Goal: Task Accomplishment & Management: Use online tool/utility

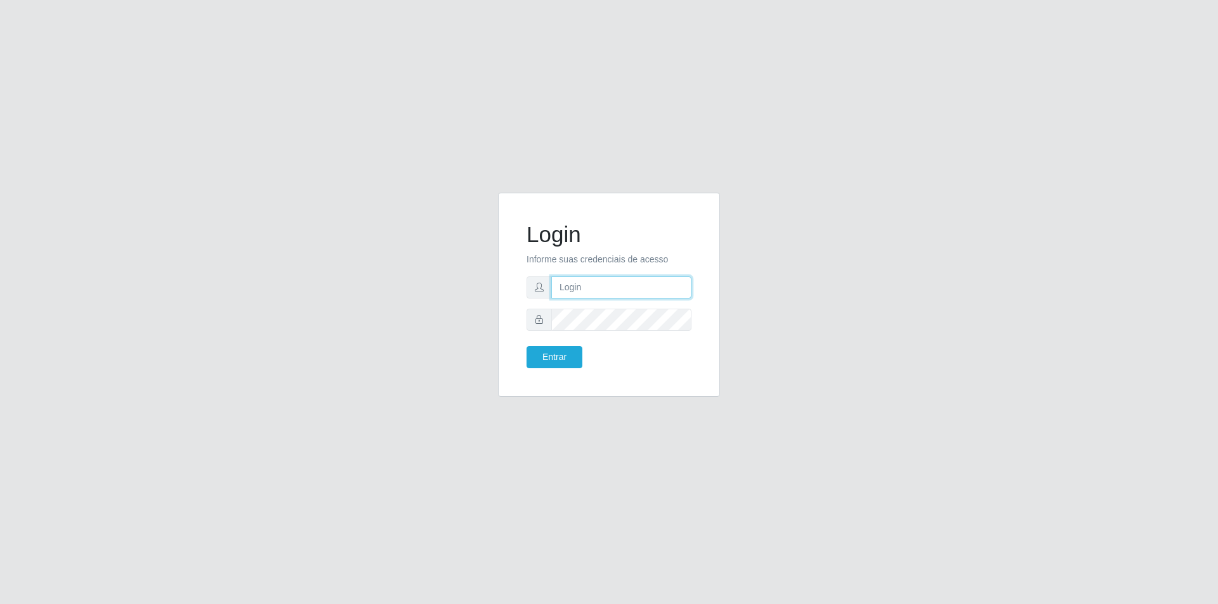
click at [593, 287] on input "text" at bounding box center [621, 287] width 140 height 22
type input "[EMAIL_ADDRESS][DOMAIN_NAME]"
click at [526, 346] on button "Entrar" at bounding box center [554, 357] width 56 height 22
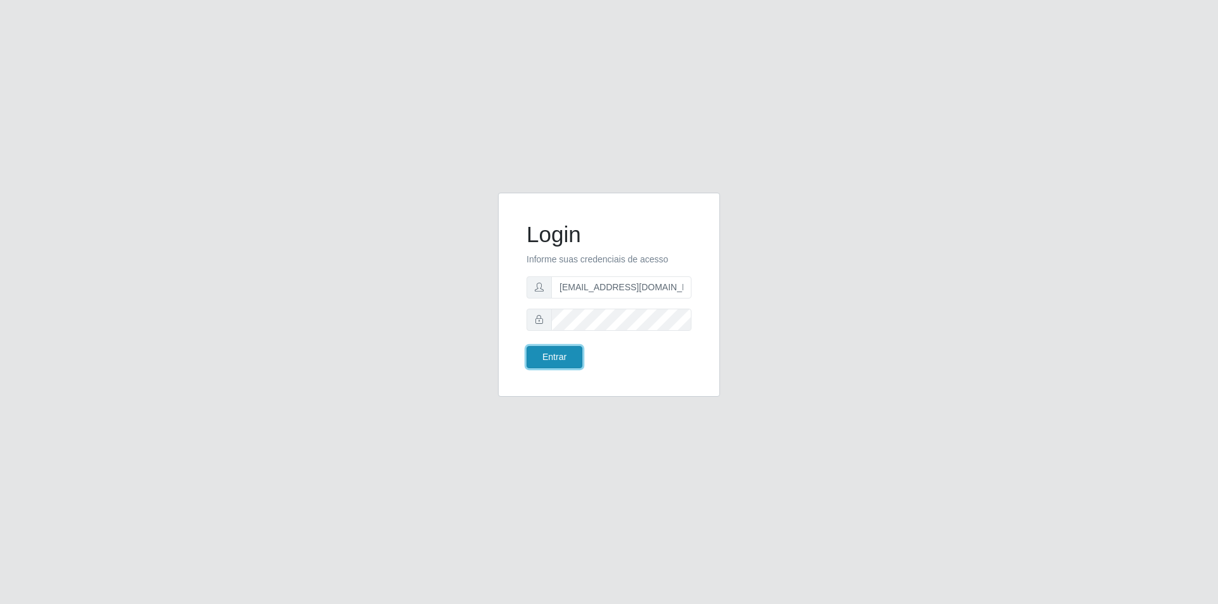
click at [562, 364] on button "Entrar" at bounding box center [554, 357] width 56 height 22
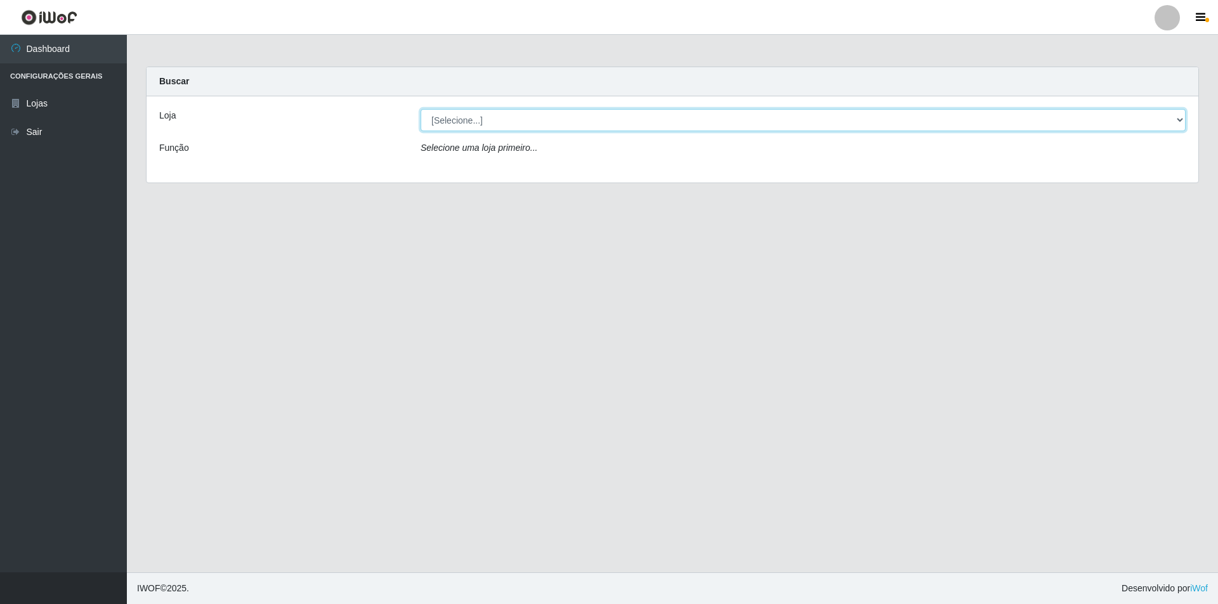
click at [469, 119] on select "[Selecione...] Atacado Vem - [STREET_ADDRESS]" at bounding box center [802, 120] width 765 height 22
select select "449"
click at [420, 109] on select "[Selecione...] Atacado Vem - [STREET_ADDRESS]" at bounding box center [802, 120] width 765 height 22
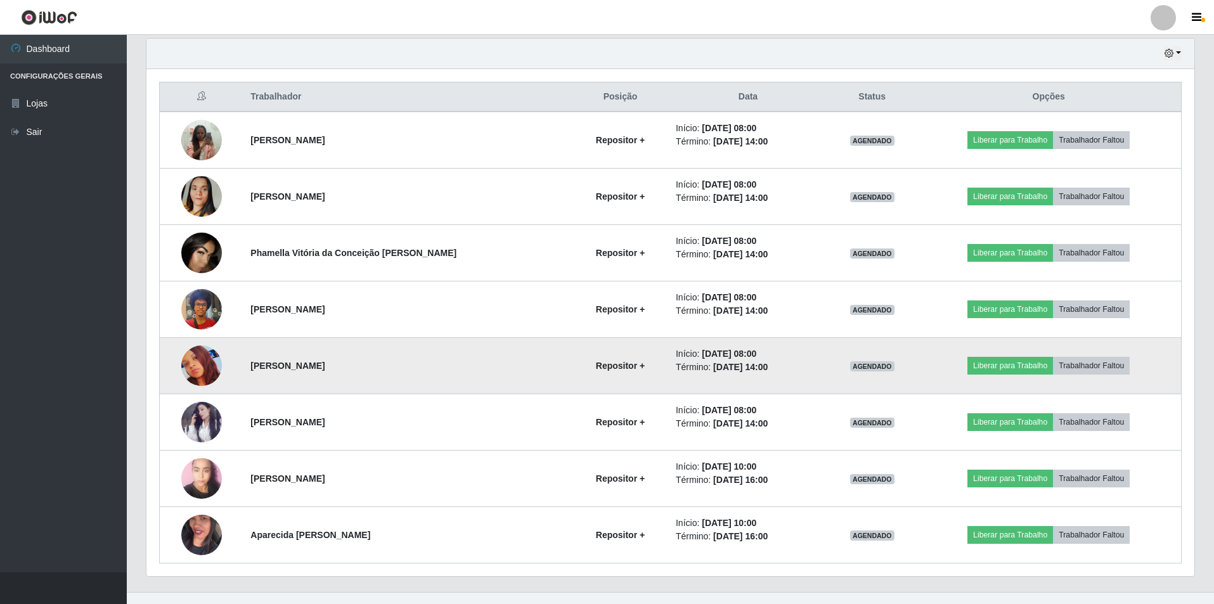
scroll to position [464, 0]
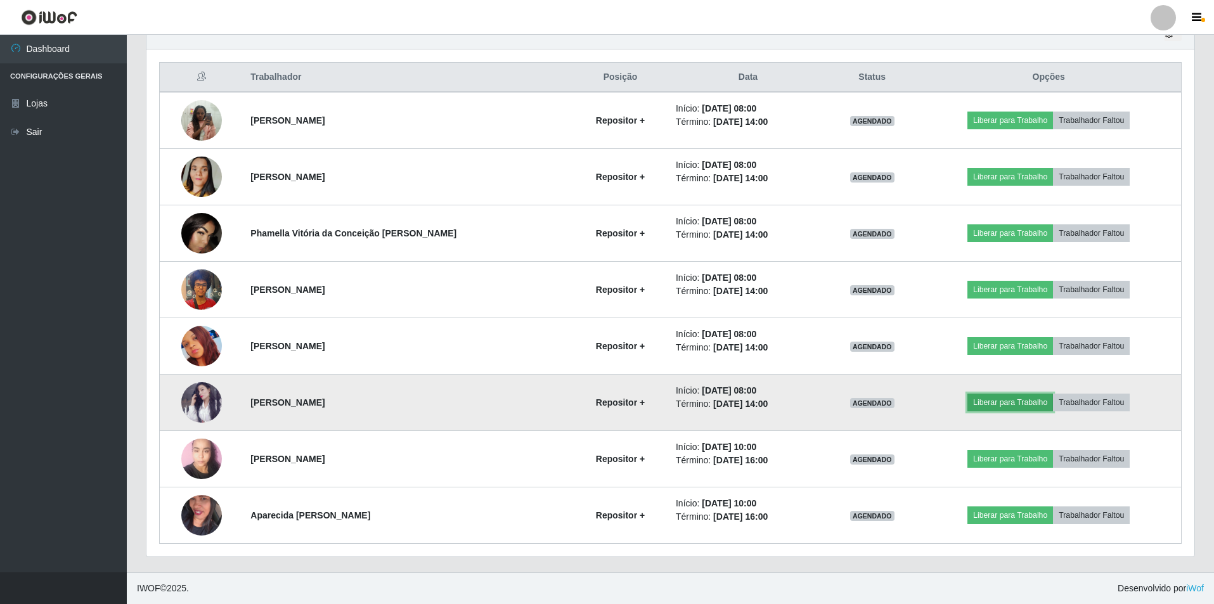
click at [986, 406] on button "Liberar para Trabalho" at bounding box center [1011, 403] width 86 height 18
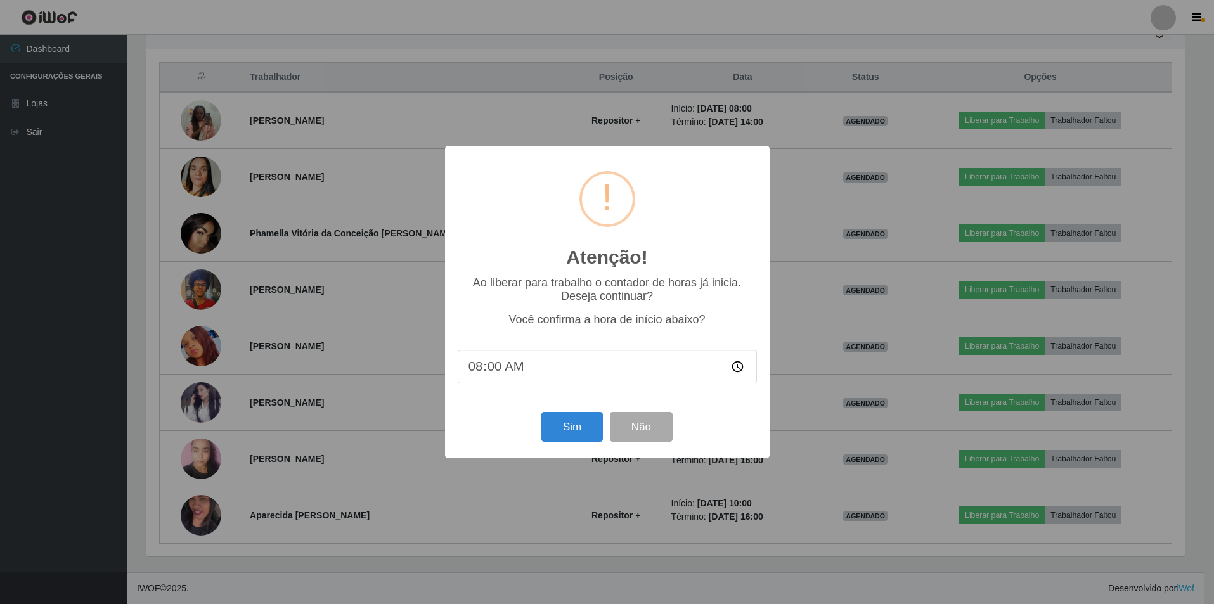
scroll to position [263, 1042]
click at [562, 424] on button "Sim" at bounding box center [574, 427] width 62 height 30
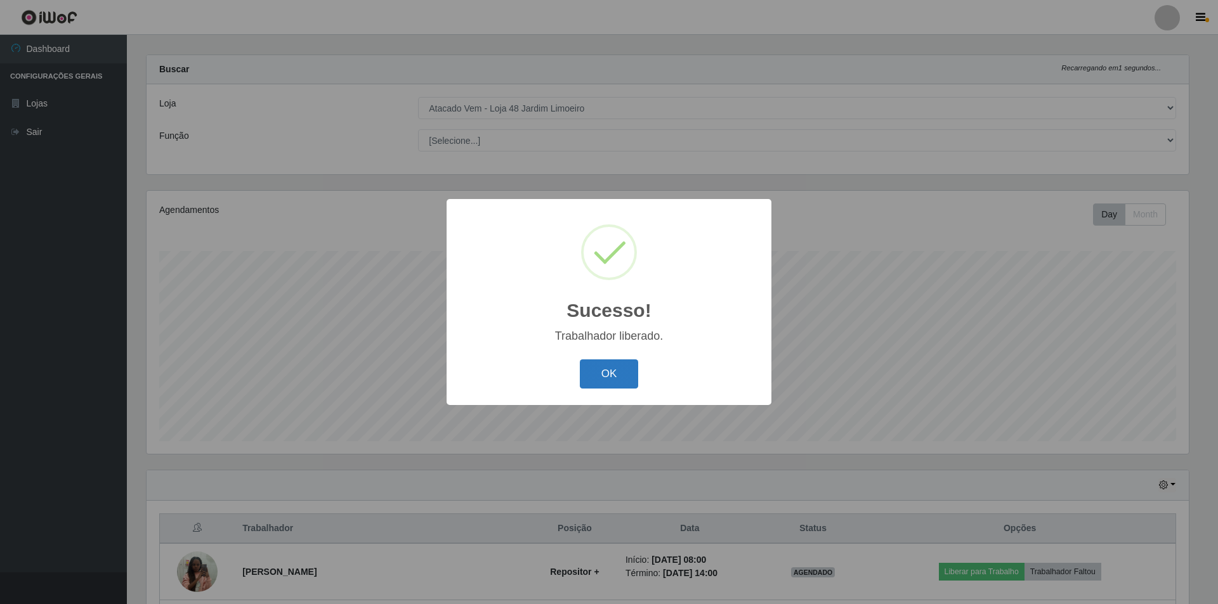
click at [627, 365] on button "OK" at bounding box center [609, 375] width 59 height 30
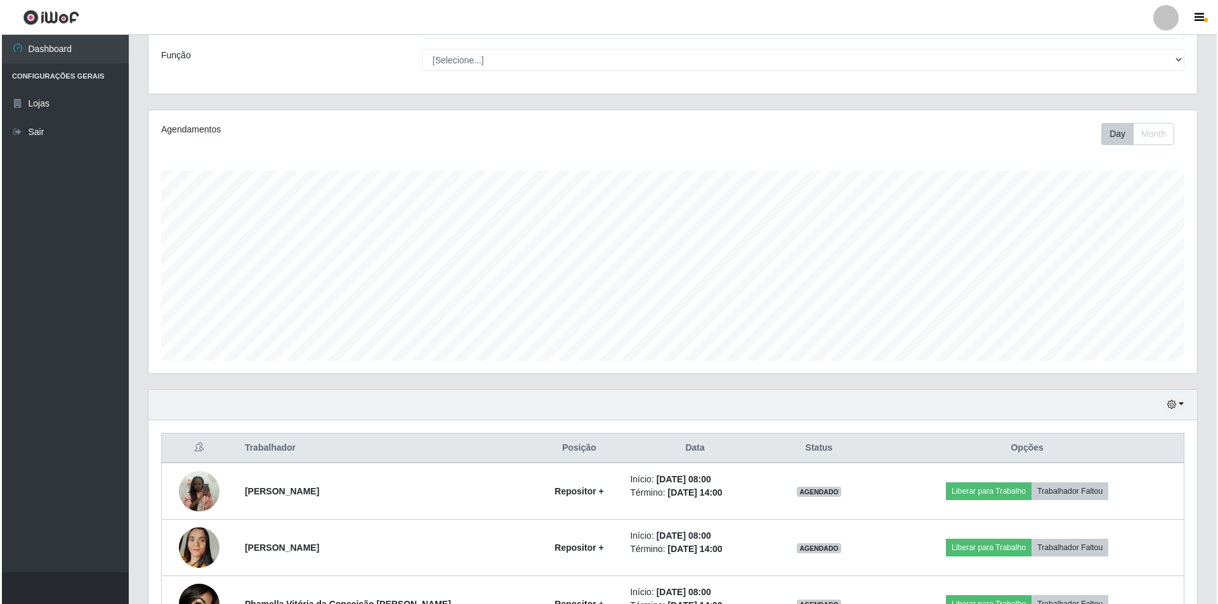
scroll to position [202, 0]
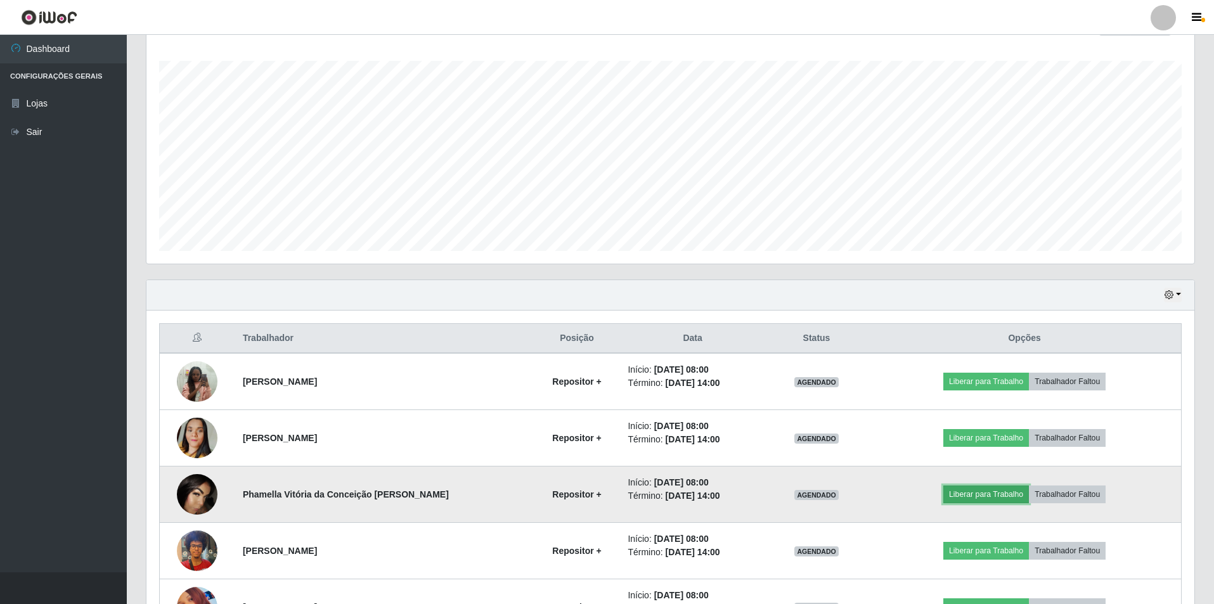
click at [968, 495] on button "Liberar para Trabalho" at bounding box center [987, 495] width 86 height 18
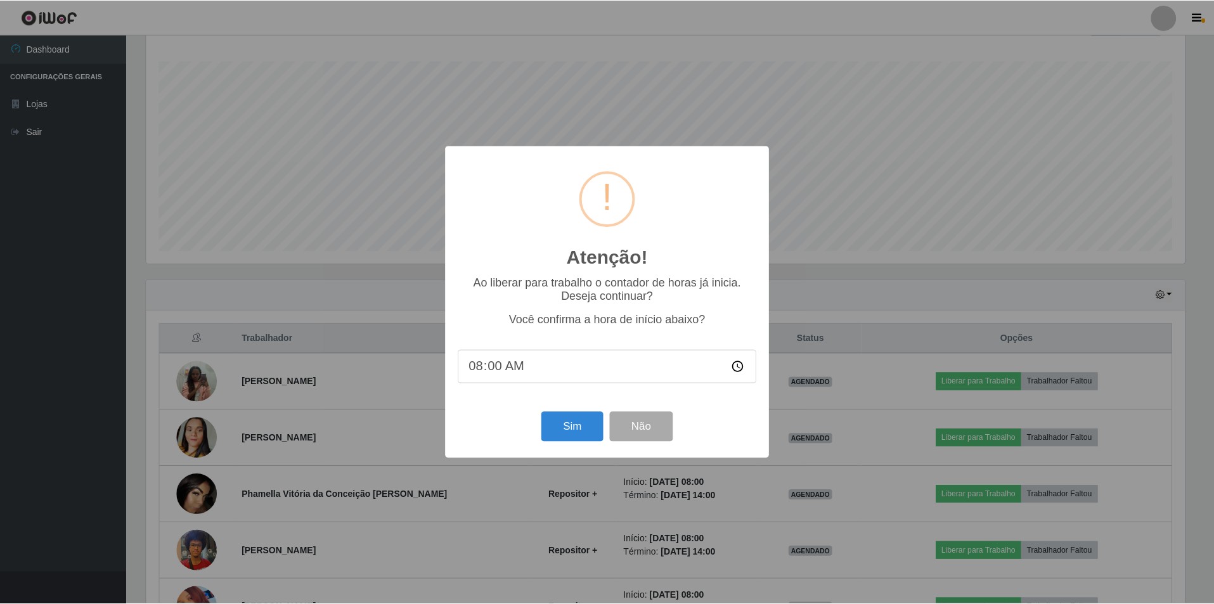
scroll to position [263, 1042]
click at [582, 433] on button "Sim" at bounding box center [574, 427] width 62 height 30
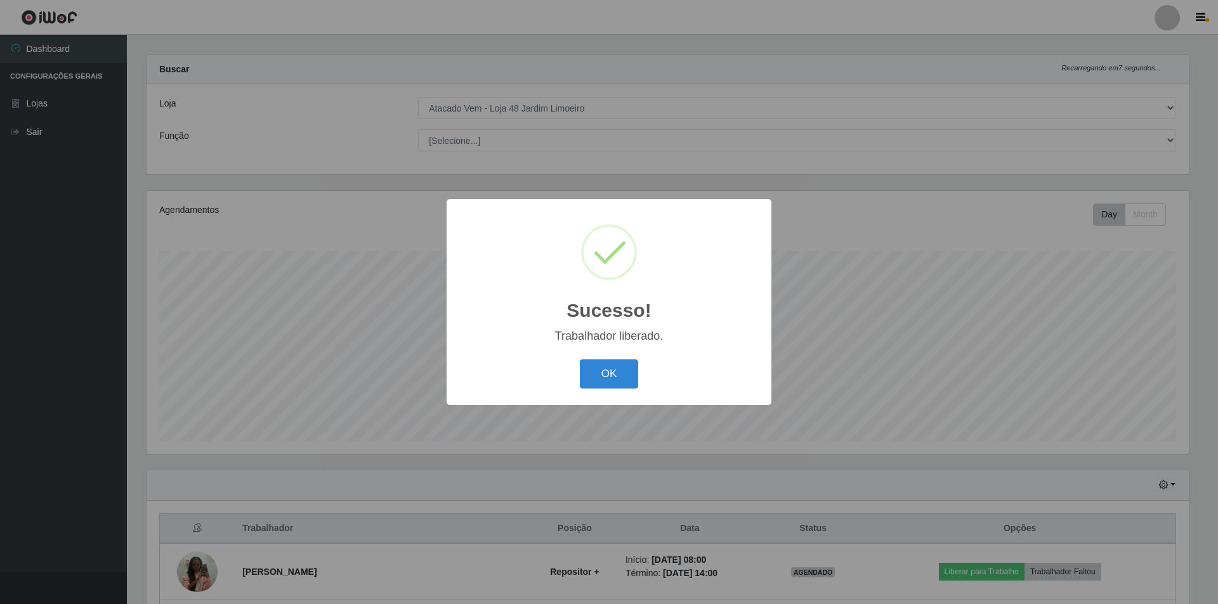
click at [611, 358] on div "OK Cancel" at bounding box center [608, 374] width 299 height 36
click at [612, 365] on button "OK" at bounding box center [609, 375] width 59 height 30
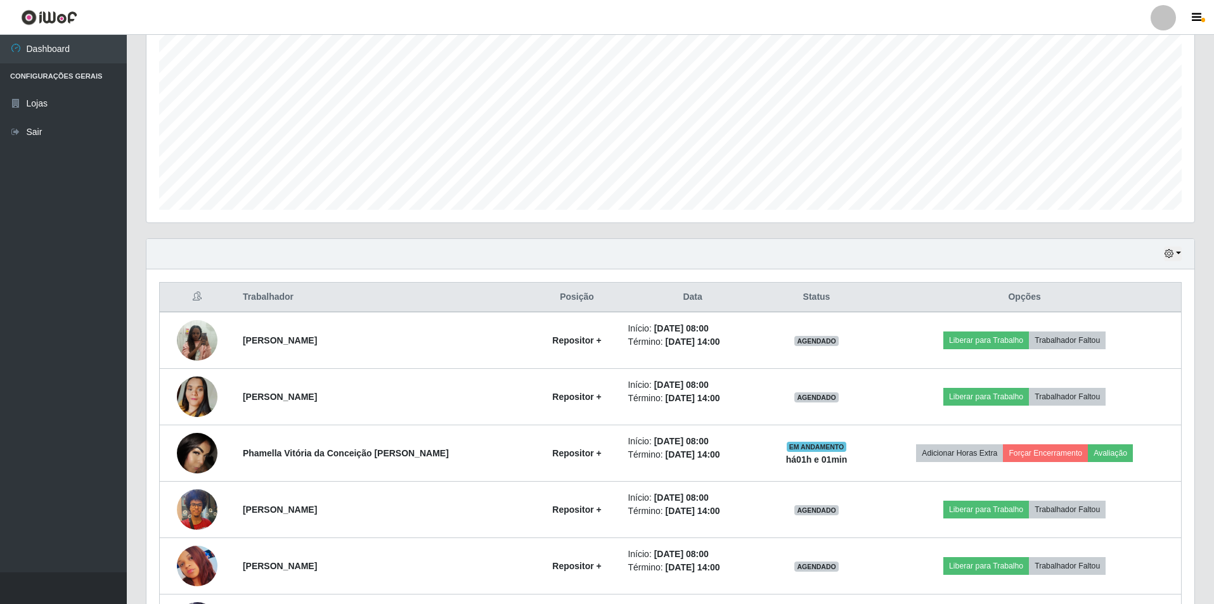
scroll to position [266, 0]
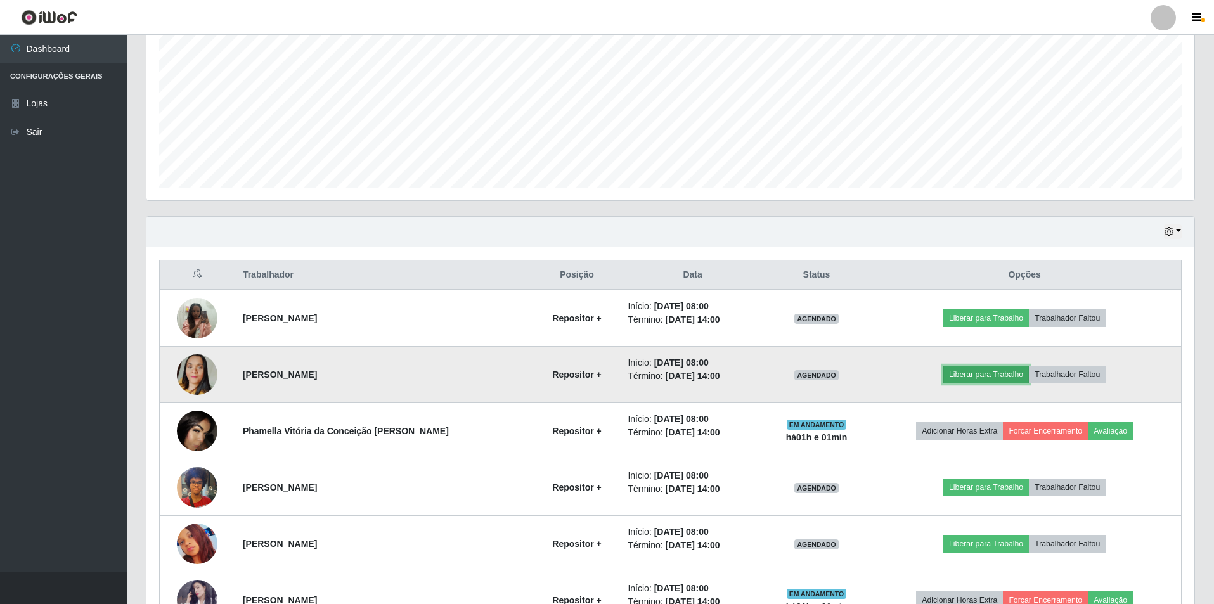
click at [961, 375] on button "Liberar para Trabalho" at bounding box center [987, 375] width 86 height 18
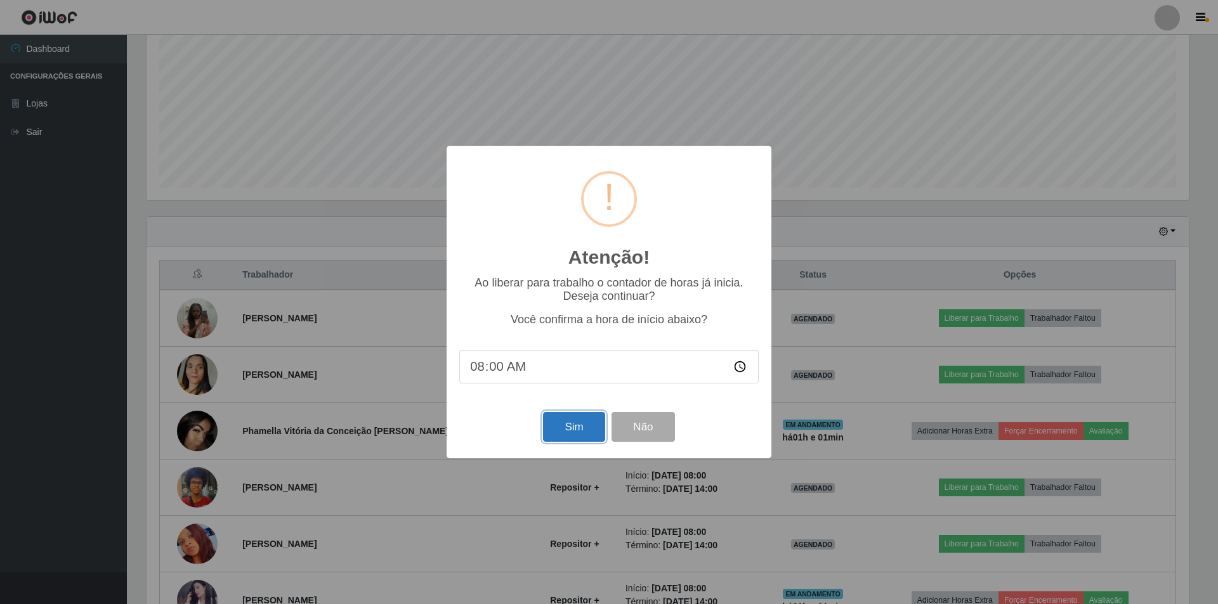
click at [568, 428] on button "Sim" at bounding box center [574, 427] width 62 height 30
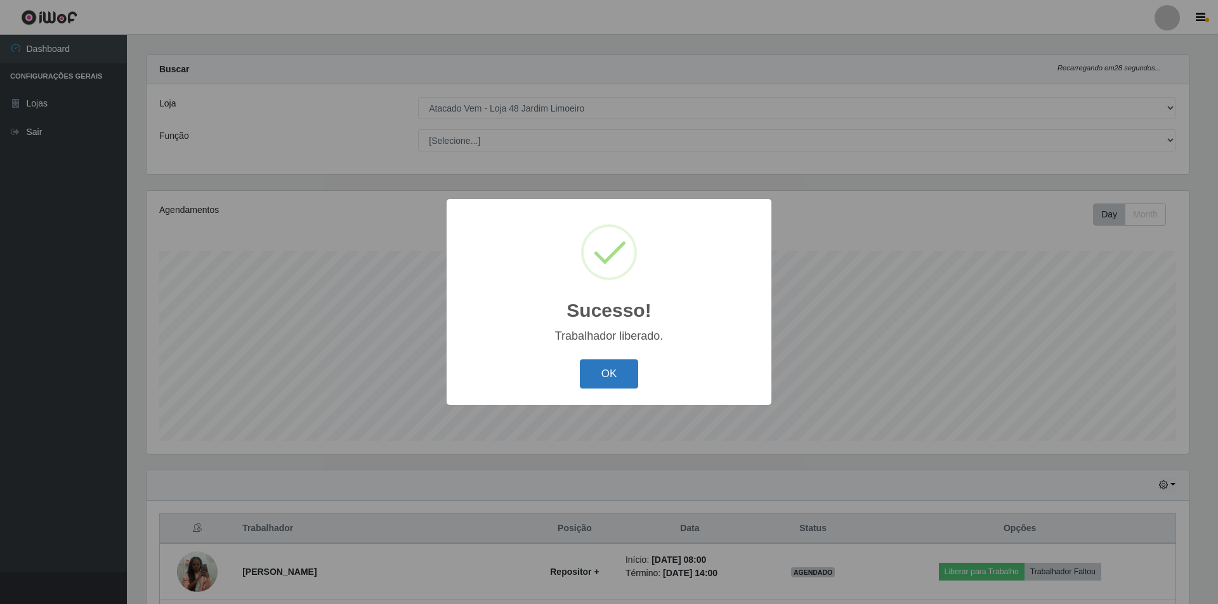
click at [615, 374] on button "OK" at bounding box center [609, 375] width 59 height 30
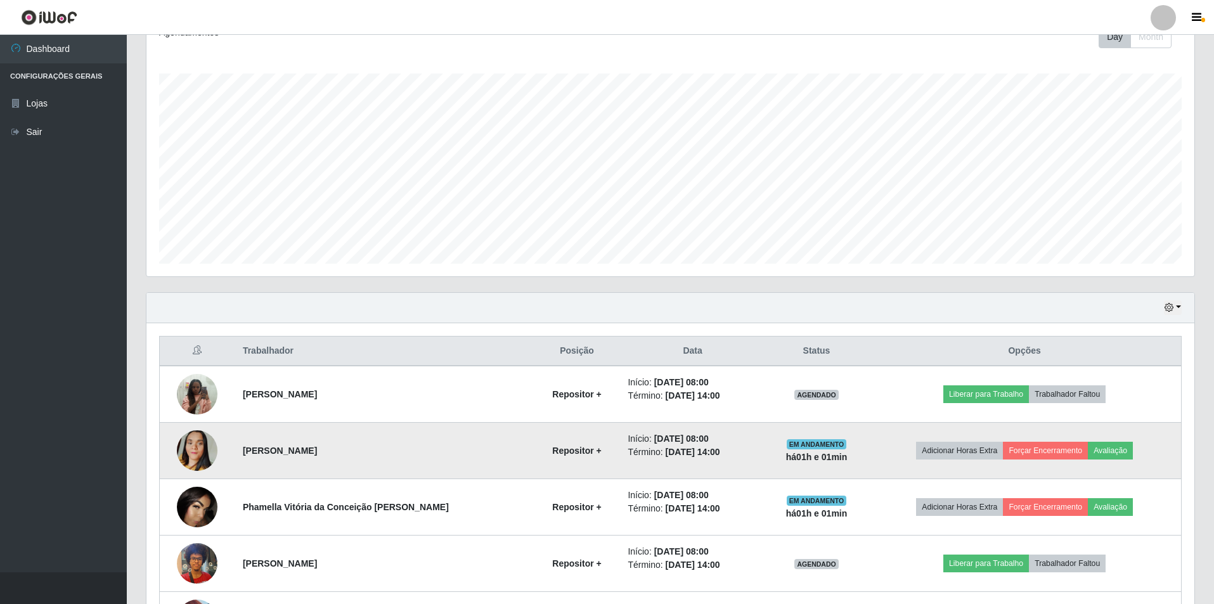
scroll to position [202, 0]
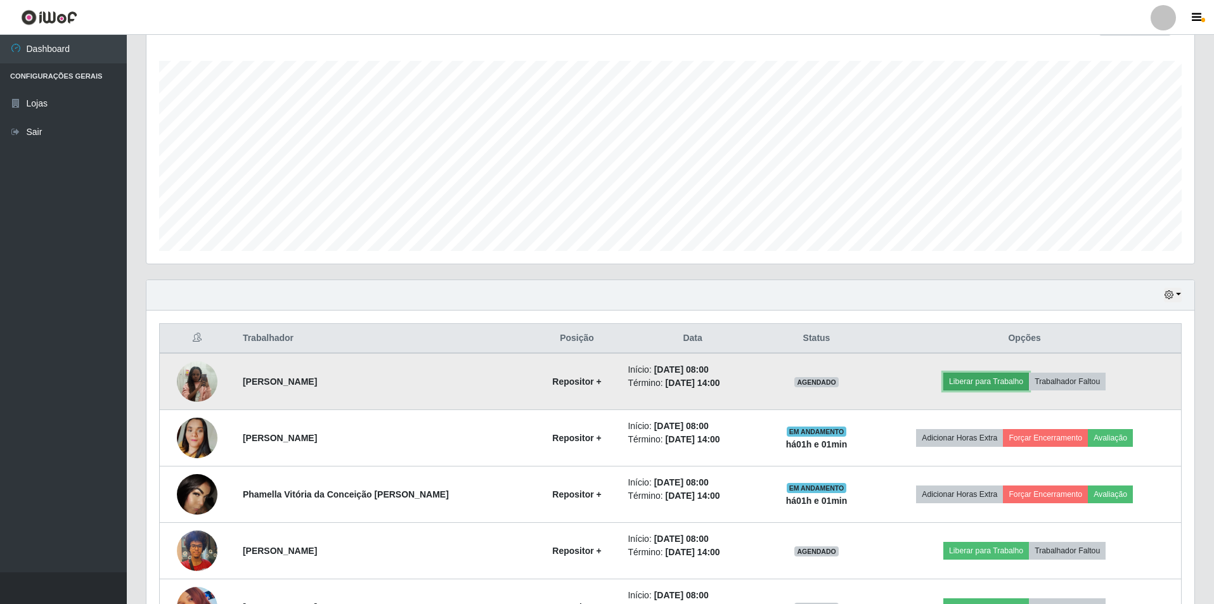
click at [965, 375] on button "Liberar para Trabalho" at bounding box center [987, 382] width 86 height 18
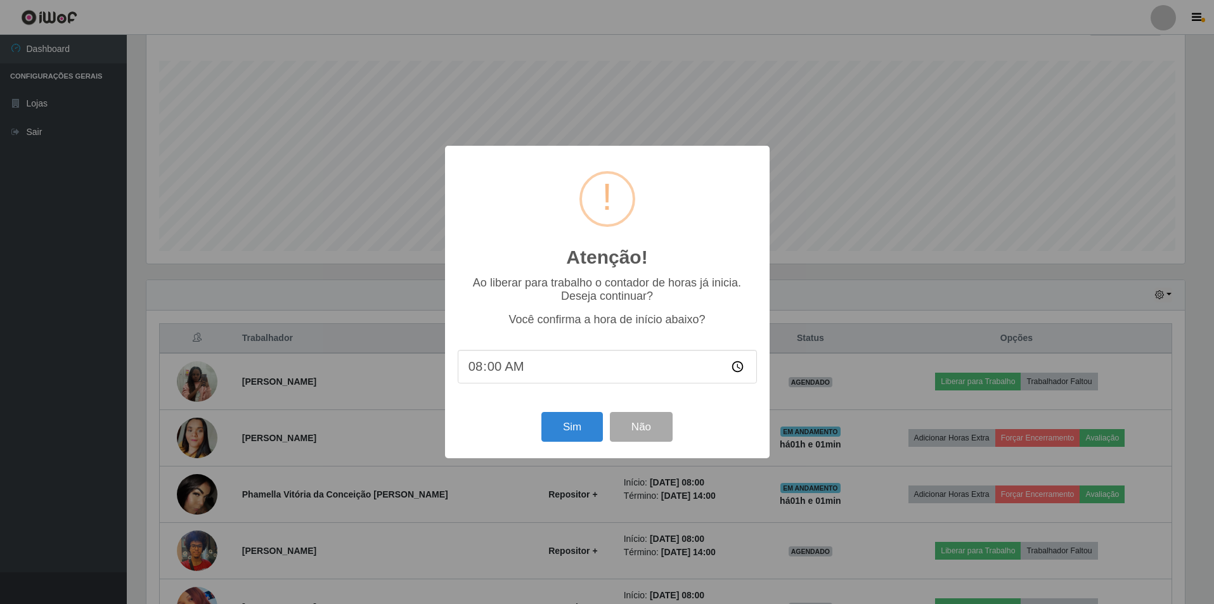
scroll to position [0, 0]
click at [569, 426] on button "Sim" at bounding box center [574, 427] width 62 height 30
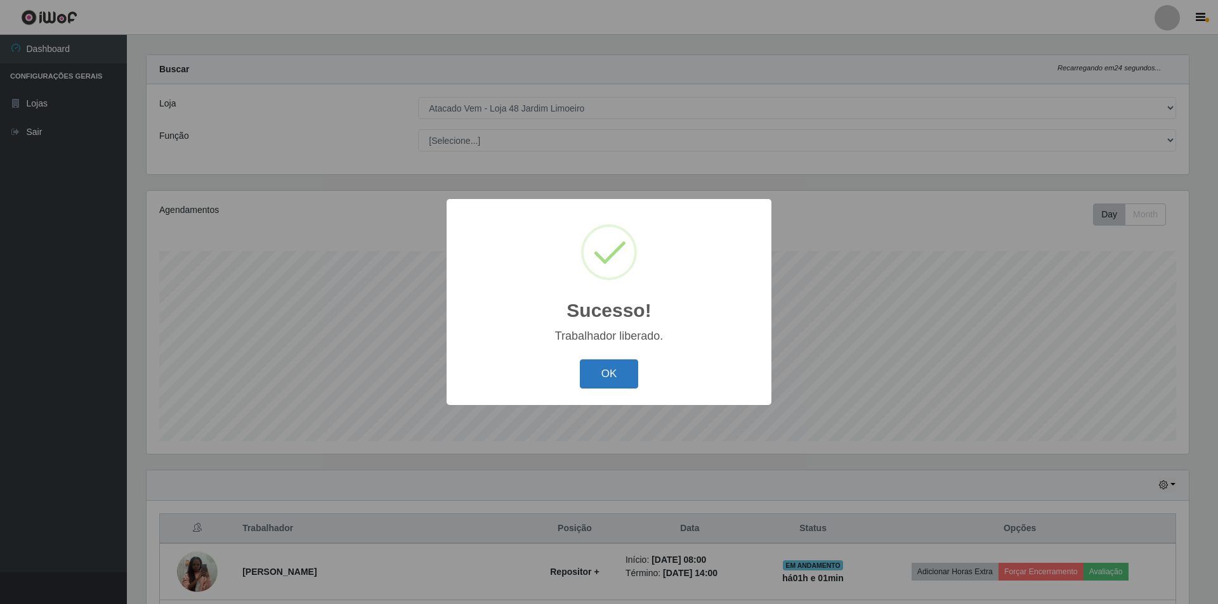
click at [615, 385] on button "OK" at bounding box center [609, 375] width 59 height 30
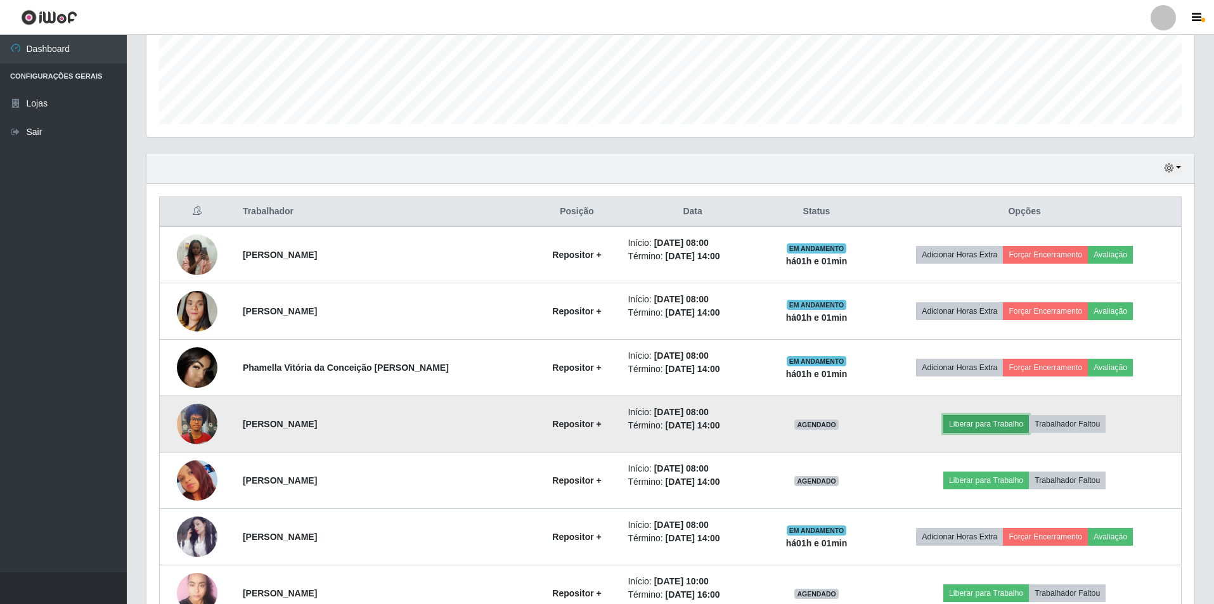
click at [964, 427] on button "Liberar para Trabalho" at bounding box center [987, 424] width 86 height 18
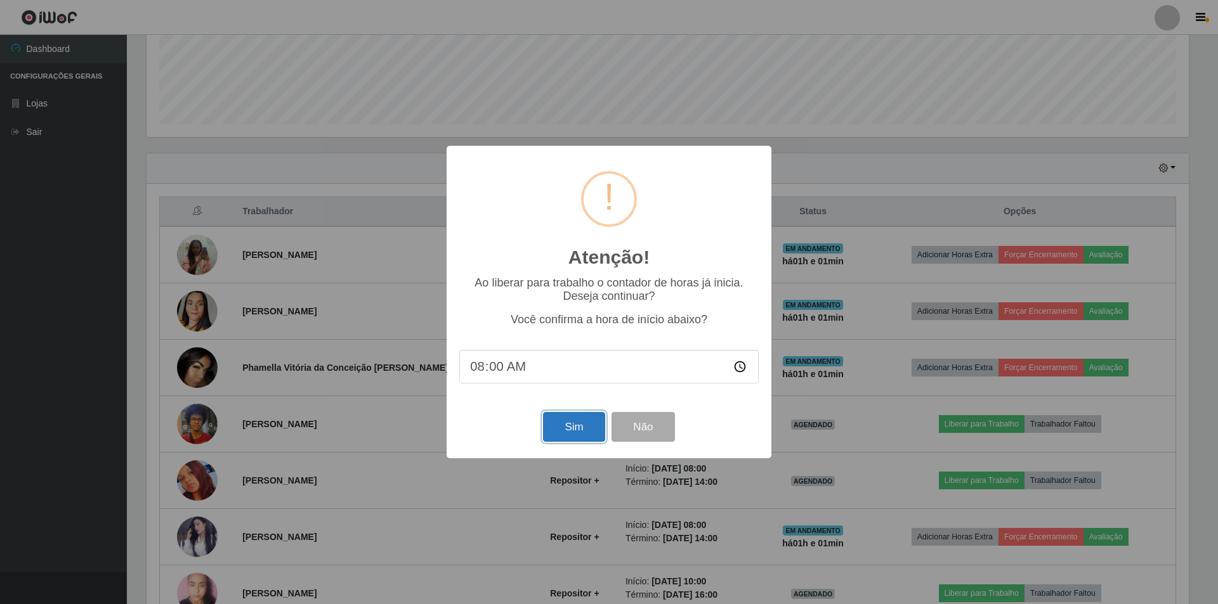
click at [576, 436] on button "Sim" at bounding box center [574, 427] width 62 height 30
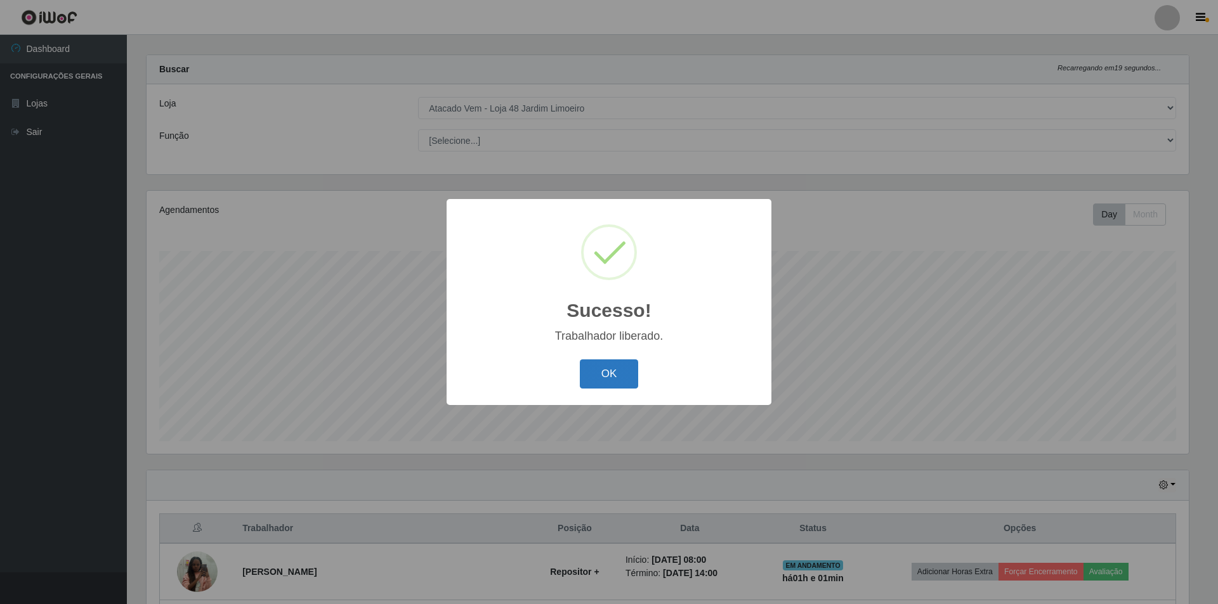
click at [604, 371] on button "OK" at bounding box center [609, 375] width 59 height 30
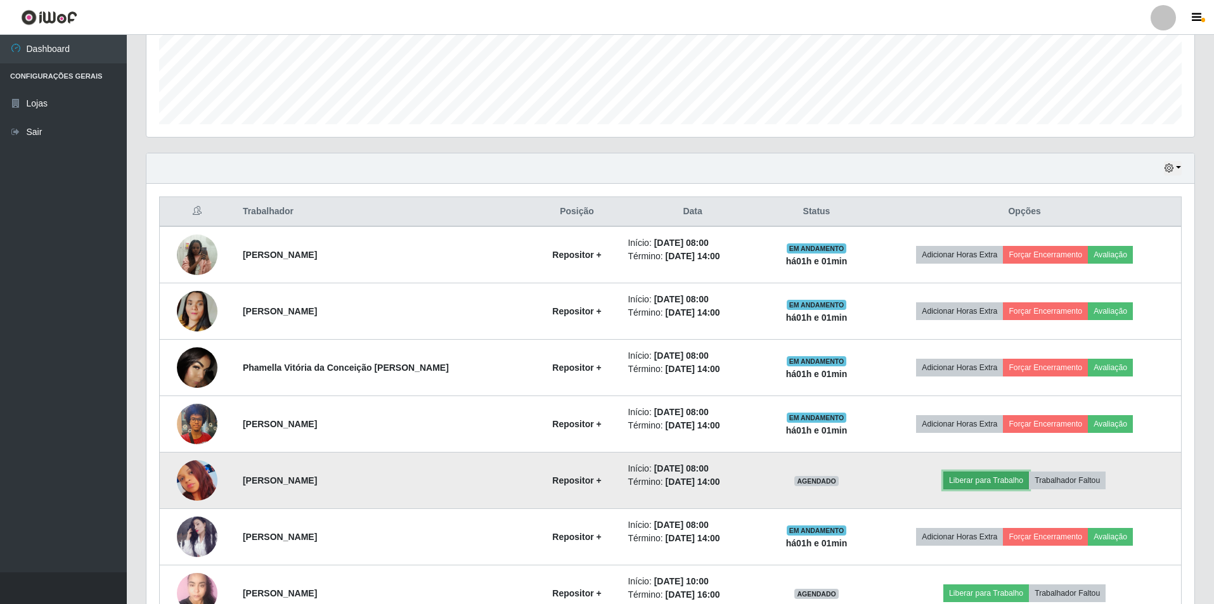
click at [981, 480] on button "Liberar para Trabalho" at bounding box center [987, 481] width 86 height 18
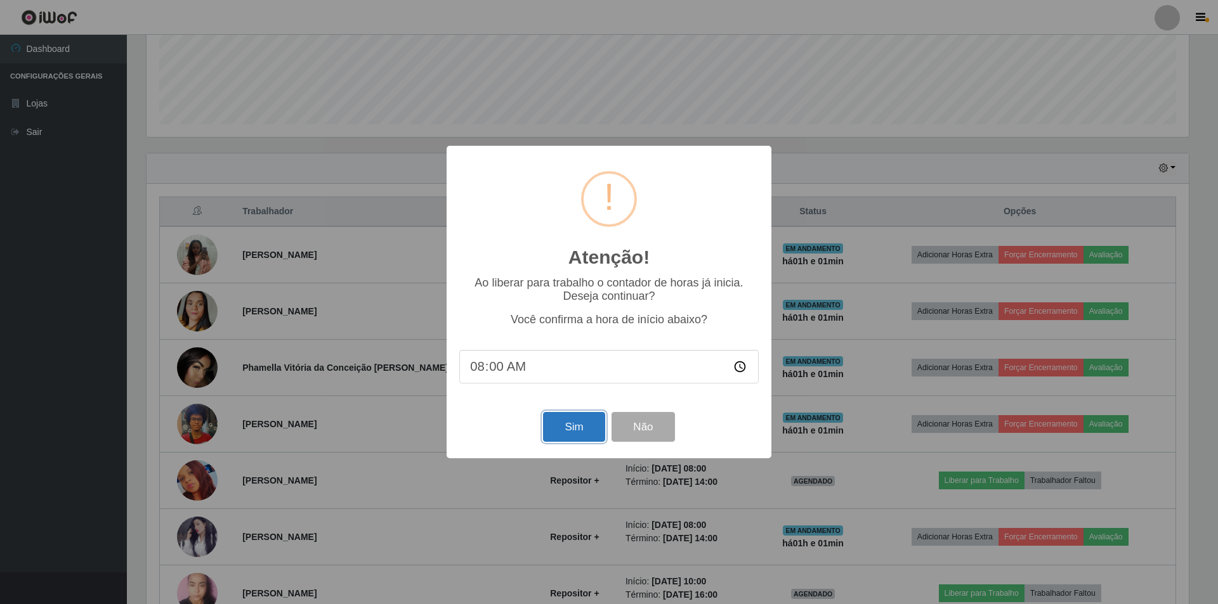
click at [574, 436] on button "Sim" at bounding box center [574, 427] width 62 height 30
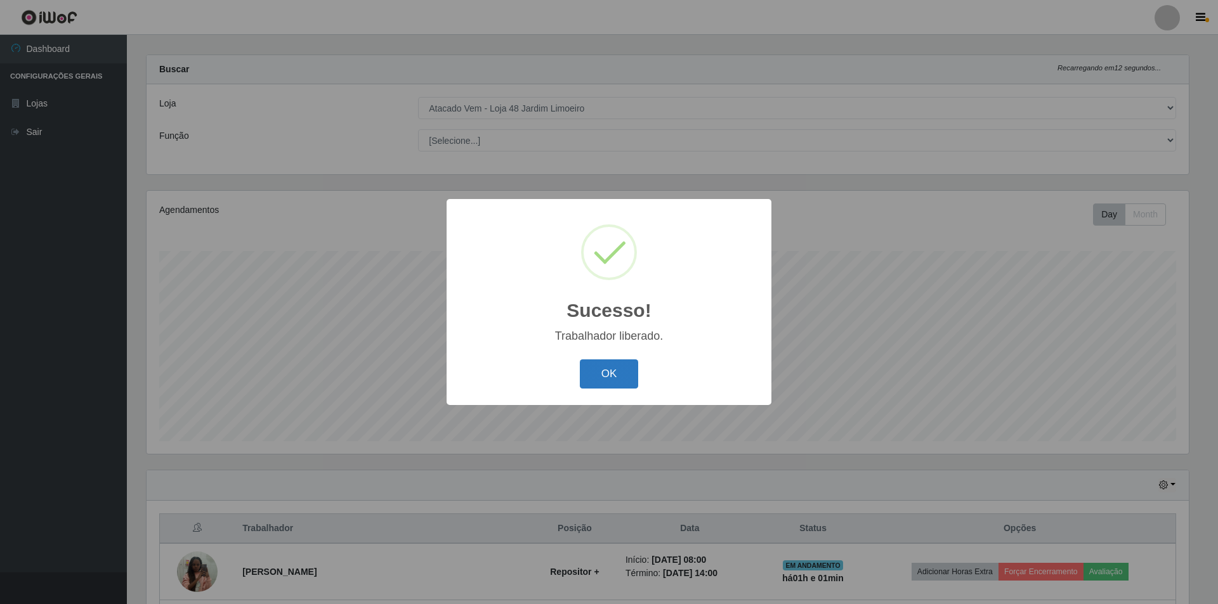
click at [587, 380] on button "OK" at bounding box center [609, 375] width 59 height 30
